Goal: Transaction & Acquisition: Book appointment/travel/reservation

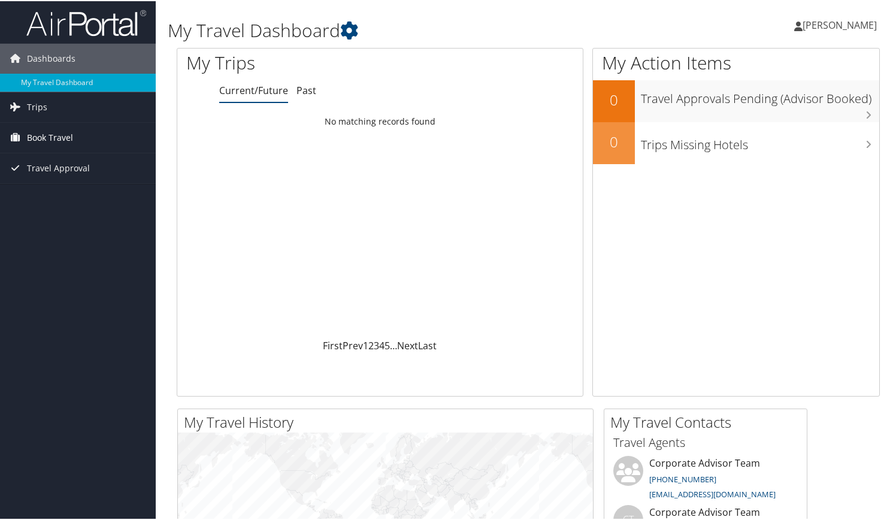
click at [49, 135] on span "Book Travel" at bounding box center [50, 137] width 46 height 30
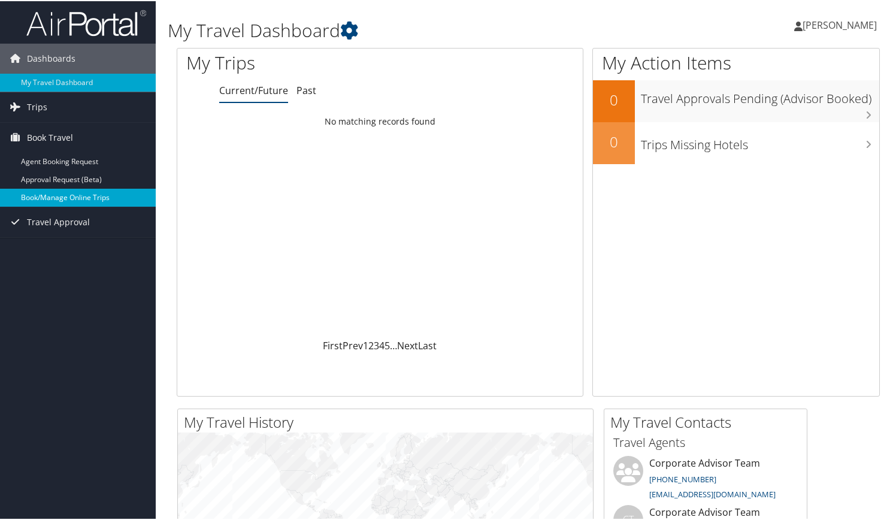
click at [59, 192] on link "Book/Manage Online Trips" at bounding box center [78, 197] width 156 height 18
